Goal: Share content

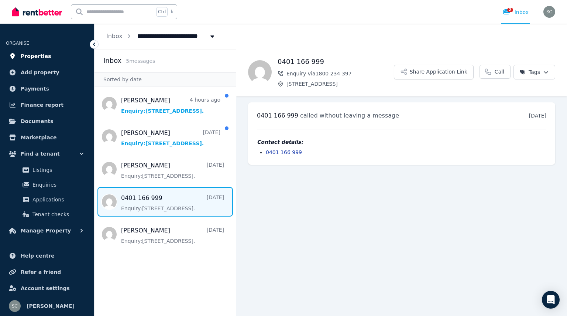
click at [37, 57] on span "Properties" at bounding box center [36, 56] width 31 height 9
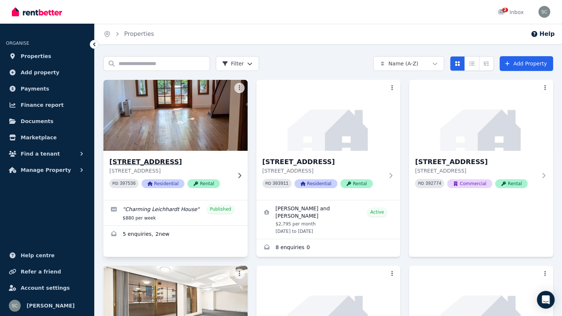
click at [182, 132] on img at bounding box center [175, 115] width 151 height 75
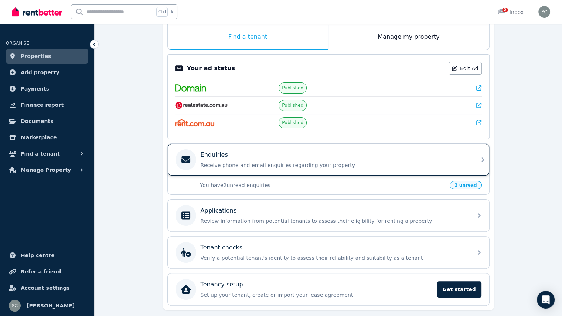
scroll to position [140, 0]
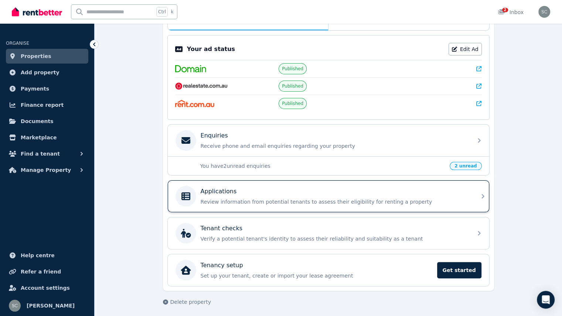
click at [242, 195] on div "Applications Review information from potential tenants to assess their eligibil…" at bounding box center [334, 196] width 267 height 18
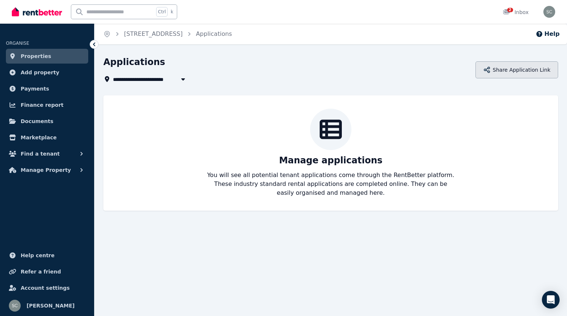
click at [528, 66] on button "Share Application Link" at bounding box center [517, 69] width 83 height 17
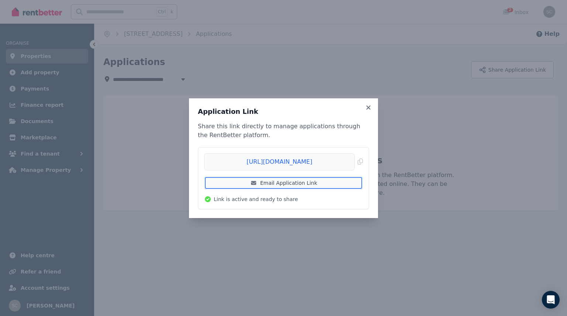
click at [307, 182] on link "Email Application Link" at bounding box center [283, 182] width 159 height 13
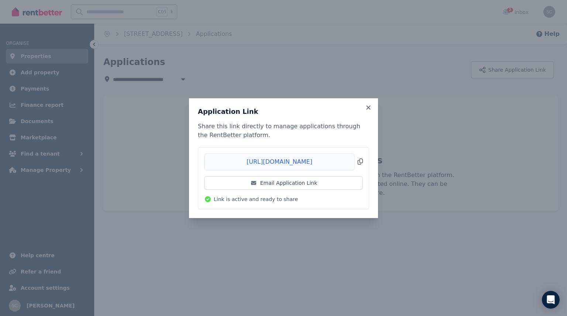
drag, startPoint x: 270, startPoint y: 160, endPoint x: 361, endPoint y: 164, distance: 90.9
click at [361, 164] on span "Copied!" at bounding box center [283, 161] width 159 height 17
drag, startPoint x: 283, startPoint y: 163, endPoint x: 367, endPoint y: 173, distance: 84.4
click at [367, 173] on li "https://rentbetter.com.au/apply/d2da1c72 Copied! Email Application Link Link is…" at bounding box center [283, 177] width 171 height 61
click at [360, 164] on span "Copied!" at bounding box center [283, 161] width 159 height 17
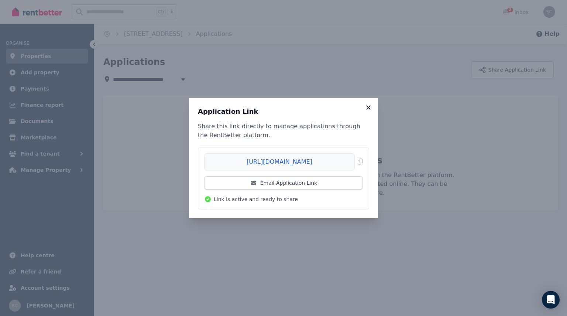
click at [369, 108] on icon at bounding box center [368, 107] width 4 height 4
